Goal: Information Seeking & Learning: Learn about a topic

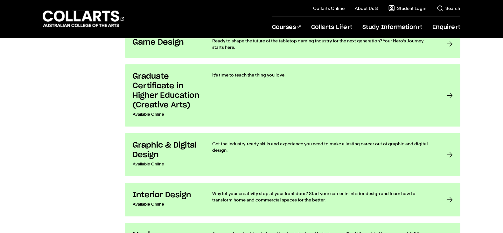
scroll to position [1113, 0]
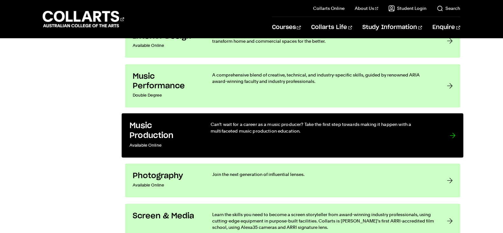
click at [297, 116] on link "Music Production Available Online Can’t wait for a career as a music producer? …" at bounding box center [293, 135] width 342 height 44
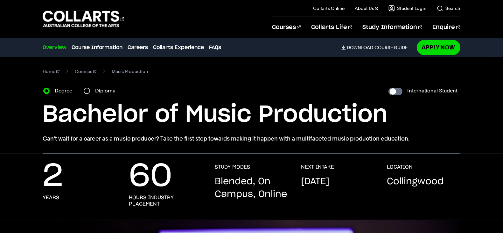
click at [296, 116] on h1 "Bachelor of Music Production" at bounding box center [252, 114] width 418 height 29
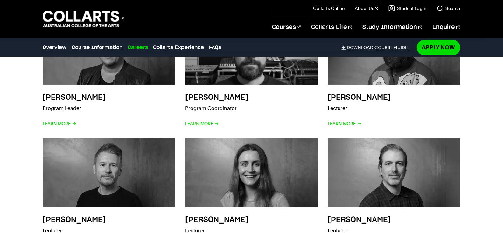
scroll to position [1485, 0]
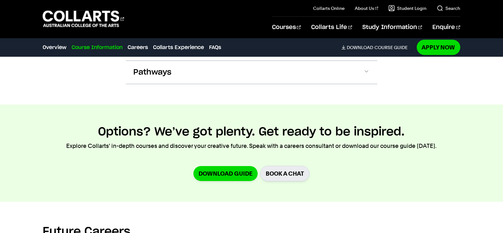
click at [89, 51] on link "Course Information" at bounding box center [97, 48] width 51 height 8
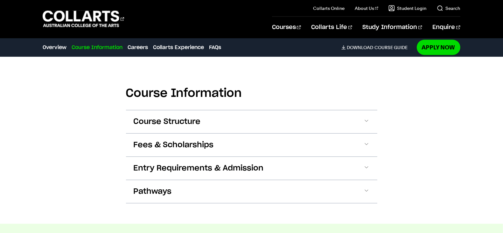
scroll to position [782, 0]
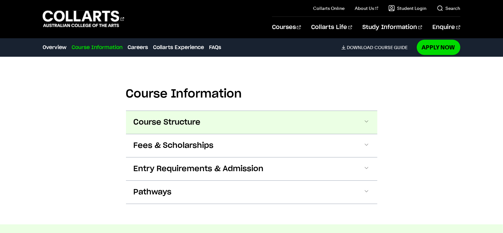
click at [253, 124] on button "Course Structure" at bounding box center [251, 122] width 251 height 23
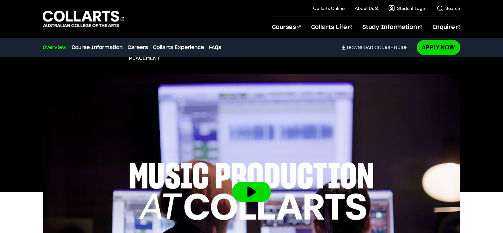
scroll to position [0, 0]
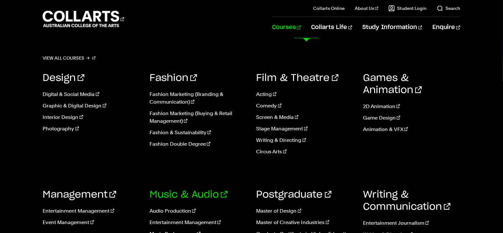
click at [186, 196] on link "Music & Audio" at bounding box center [189, 195] width 78 height 10
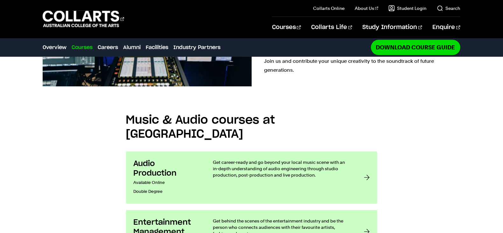
scroll to position [424, 0]
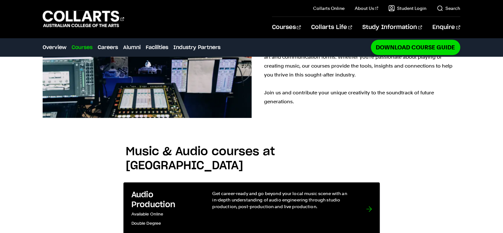
click at [214, 190] on p "Get career-ready and go beyond your local music scene with an in-depth understa…" at bounding box center [282, 199] width 141 height 19
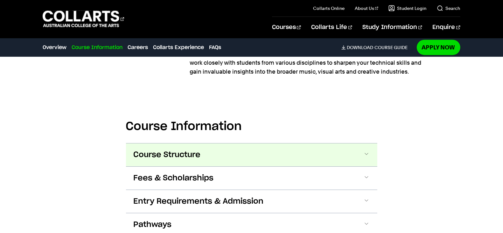
click at [217, 143] on button "Course Structure" at bounding box center [251, 154] width 251 height 23
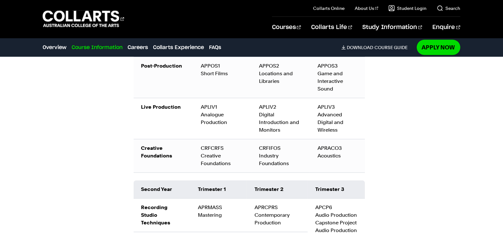
scroll to position [869, 0]
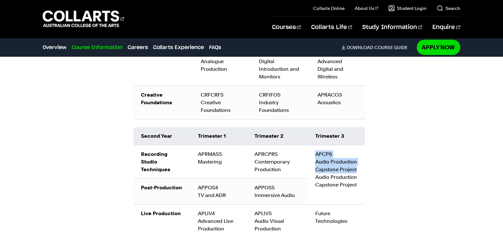
drag, startPoint x: 308, startPoint y: 139, endPoint x: 361, endPoint y: 157, distance: 56.3
click at [361, 157] on td "APCP6 Audio Production Capstone Project Audio Production Capstone Project" at bounding box center [336, 174] width 57 height 59
copy td "APCP6 Audio Production Capstone Project"
click at [265, 148] on td "APRCPRS Contemporary Production" at bounding box center [277, 161] width 61 height 33
click at [266, 127] on td "Trimester 2" at bounding box center [277, 136] width 61 height 18
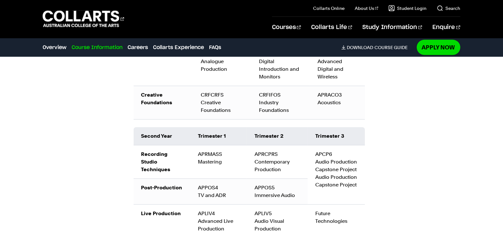
drag, startPoint x: 266, startPoint y: 146, endPoint x: 265, endPoint y: 154, distance: 8.3
click at [265, 151] on td "APRCPRS Contemporary Production" at bounding box center [277, 161] width 61 height 33
click at [266, 158] on td "APRCPRS Contemporary Production" at bounding box center [277, 161] width 61 height 33
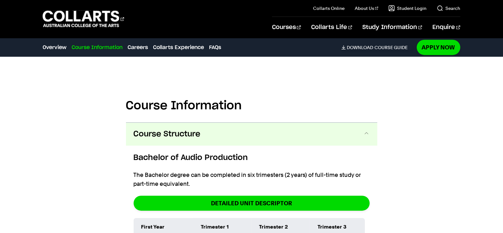
scroll to position [604, 0]
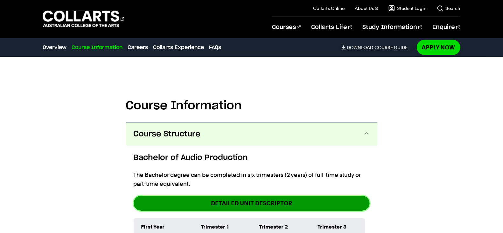
click at [248, 200] on link "DETAILED UNIT DESCRIPTOR" at bounding box center [252, 202] width 236 height 15
